Goal: Book appointment/travel/reservation

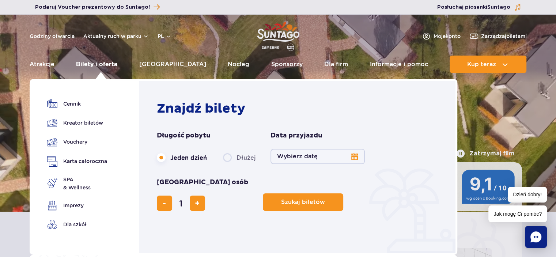
click at [103, 62] on link "Bilety i oferta" at bounding box center [96, 65] width 41 height 18
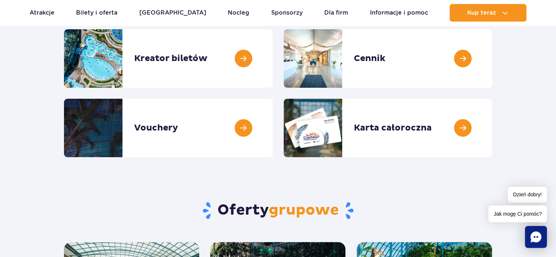
scroll to position [37, 0]
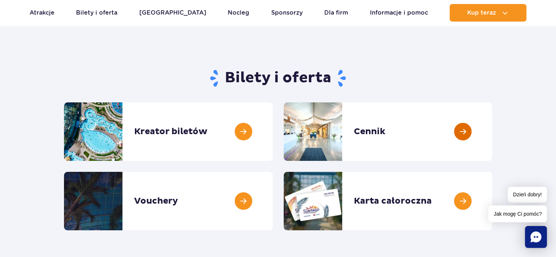
click at [492, 130] on link at bounding box center [492, 131] width 0 height 58
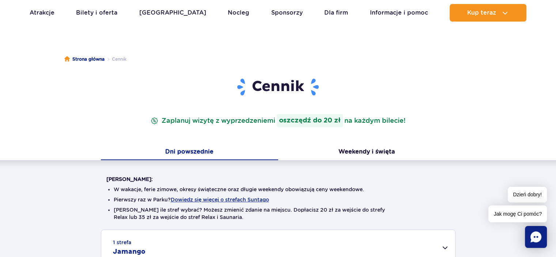
scroll to position [37, 0]
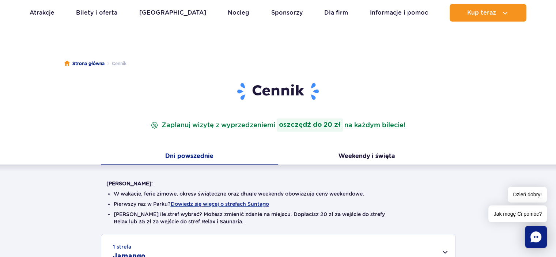
click at [192, 157] on button "Dni powszednie" at bounding box center [189, 156] width 177 height 15
click at [180, 154] on button "Dni powszednie" at bounding box center [189, 156] width 177 height 15
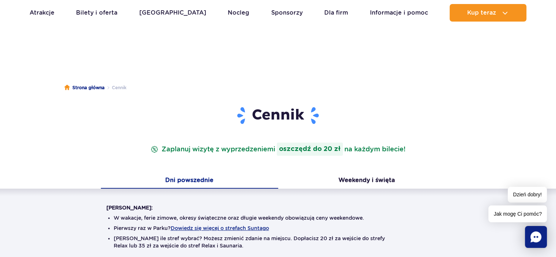
scroll to position [0, 0]
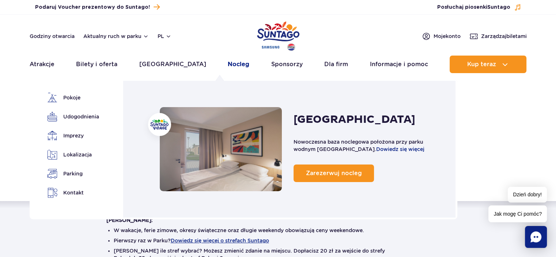
click at [228, 65] on link "Nocleg" at bounding box center [239, 65] width 22 height 18
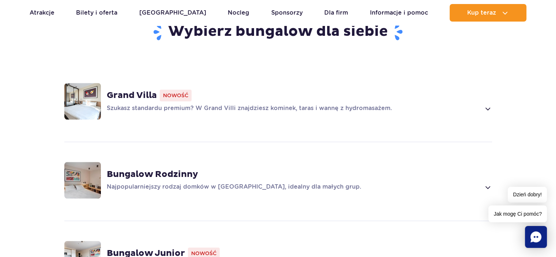
scroll to position [511, 0]
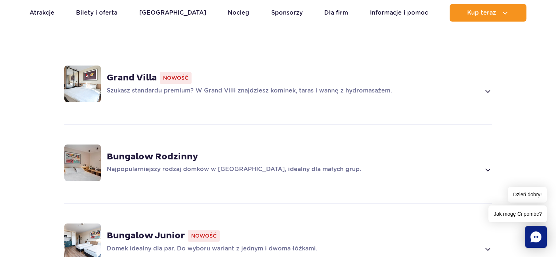
click at [126, 72] on strong "Grand Villa" at bounding box center [132, 77] width 50 height 11
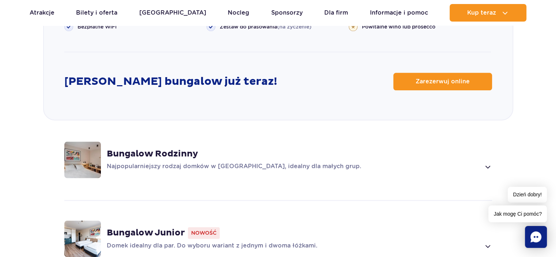
scroll to position [986, 0]
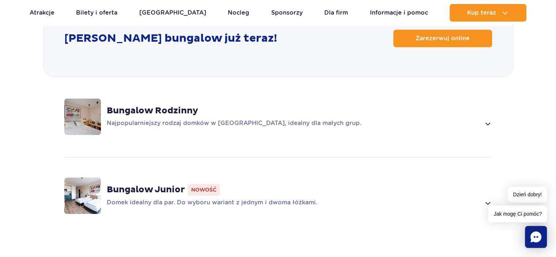
click at [141, 105] on strong "Bungalow Rodzinny" at bounding box center [152, 110] width 91 height 11
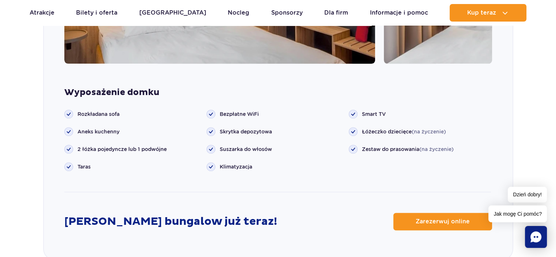
scroll to position [882, 0]
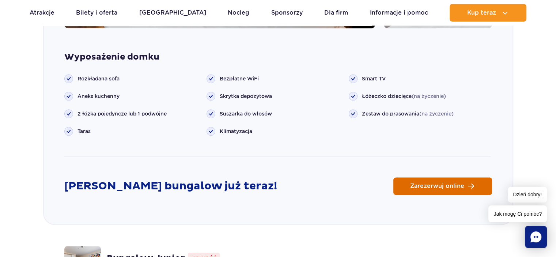
click at [443, 178] on link "Zarezerwuj online" at bounding box center [442, 186] width 99 height 18
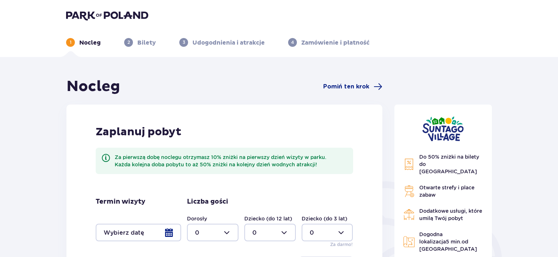
scroll to position [73, 0]
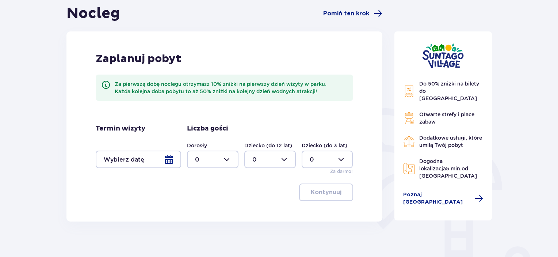
click at [228, 162] on div at bounding box center [212, 159] width 51 height 18
click at [197, 213] on p "2" at bounding box center [197, 212] width 4 height 8
type input "2"
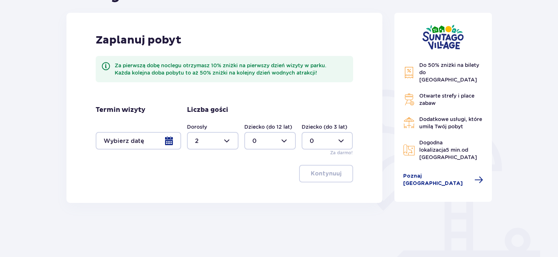
scroll to position [110, 0]
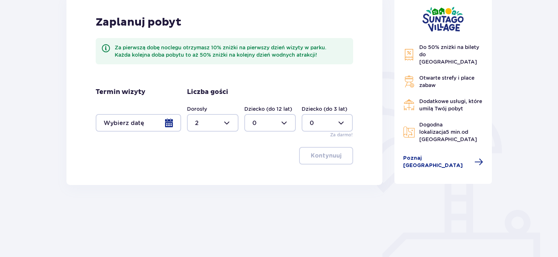
click at [168, 124] on div at bounding box center [138, 123] width 85 height 18
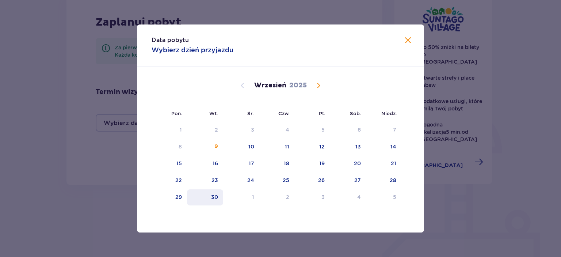
click at [214, 198] on div "30" at bounding box center [214, 196] width 7 height 7
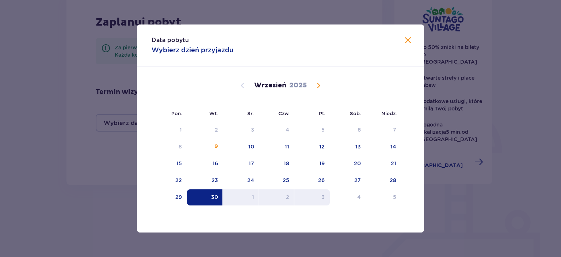
click at [317, 196] on div "3" at bounding box center [311, 197] width 35 height 16
type input "30.09.25 - 03.10.25"
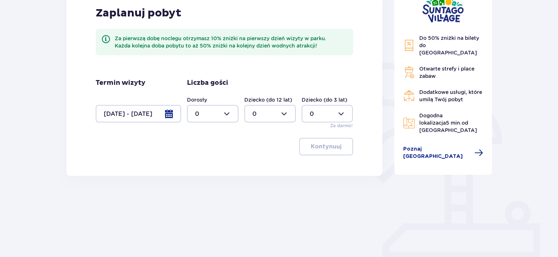
scroll to position [76, 0]
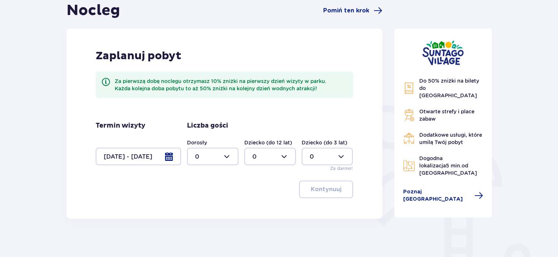
click at [226, 154] on div at bounding box center [212, 157] width 51 height 18
click at [196, 209] on p "2" at bounding box center [197, 209] width 4 height 8
type input "2"
click at [328, 190] on p "Kontynuuj" at bounding box center [326, 189] width 31 height 8
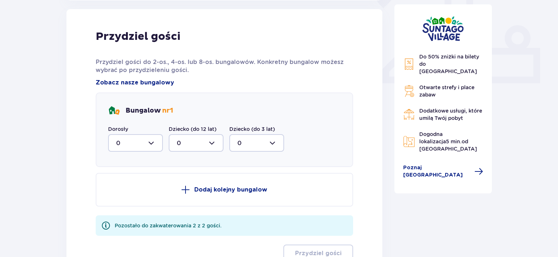
scroll to position [294, 0]
click at [154, 143] on div at bounding box center [135, 143] width 55 height 18
click at [118, 196] on p "2" at bounding box center [118, 195] width 4 height 8
type input "2"
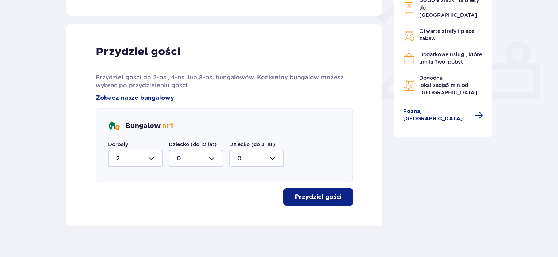
scroll to position [291, 0]
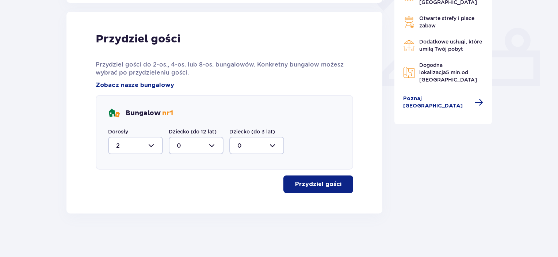
click at [317, 183] on p "Przydziel gości" at bounding box center [318, 184] width 46 height 8
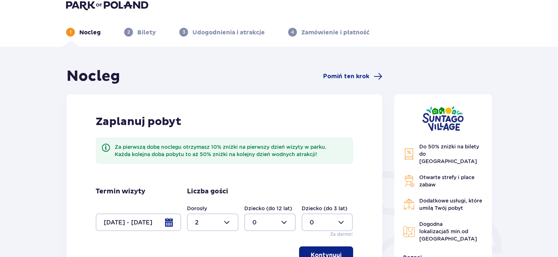
scroll to position [0, 0]
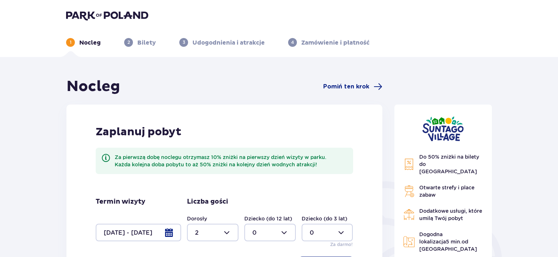
click at [143, 41] on p "Bilety" at bounding box center [146, 43] width 19 height 8
click at [129, 41] on p "2" at bounding box center [128, 42] width 3 height 7
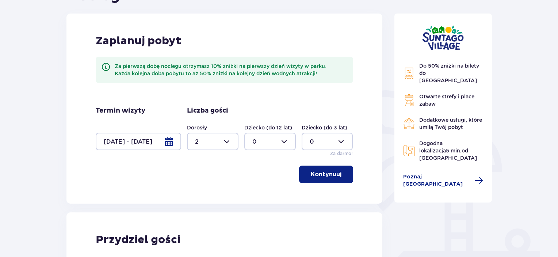
scroll to position [110, 0]
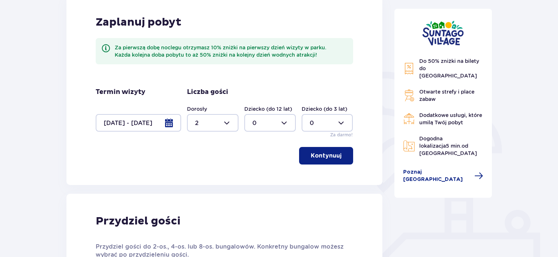
click at [323, 156] on p "Kontynuuj" at bounding box center [326, 156] width 31 height 8
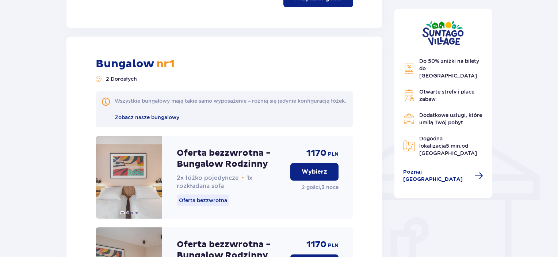
scroll to position [550, 0]
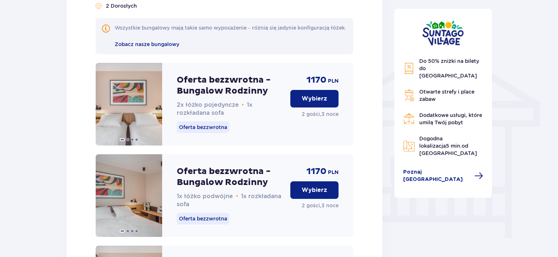
click at [312, 194] on p "Wybierz" at bounding box center [315, 190] width 26 height 8
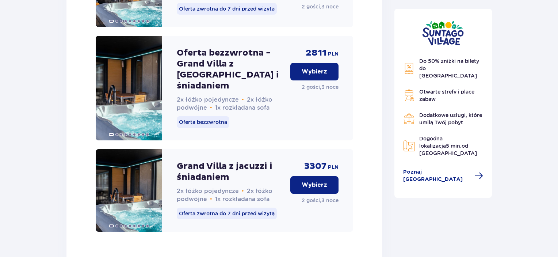
scroll to position [1560, 0]
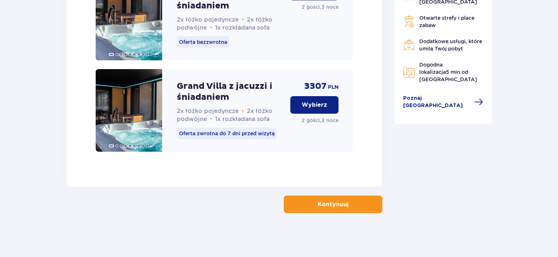
click at [329, 203] on p "Kontynuuj" at bounding box center [333, 204] width 31 height 8
